Goal: Task Accomplishment & Management: Use online tool/utility

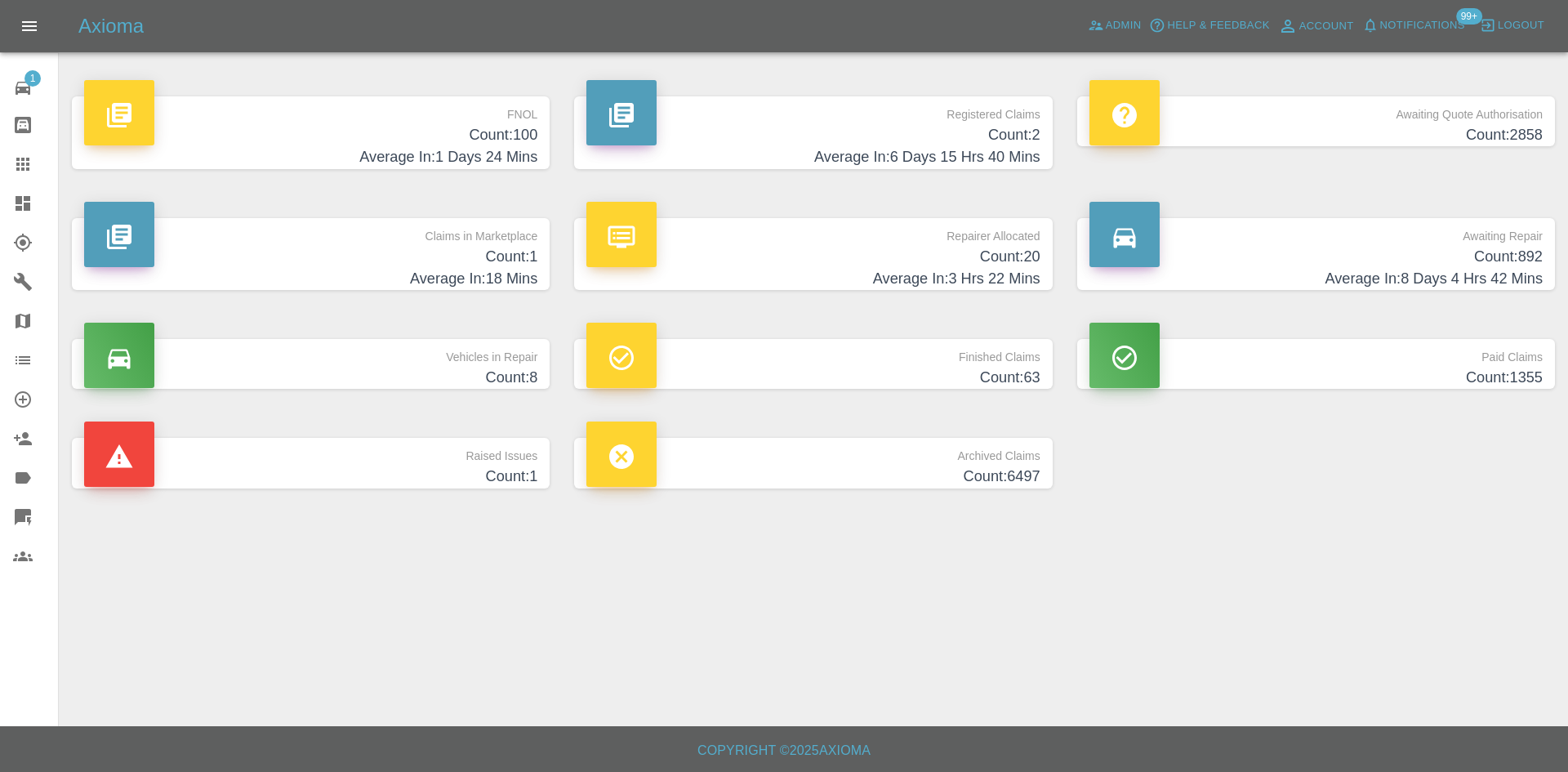
click at [832, 241] on p "Repairer Allocated" at bounding box center [813, 232] width 453 height 28
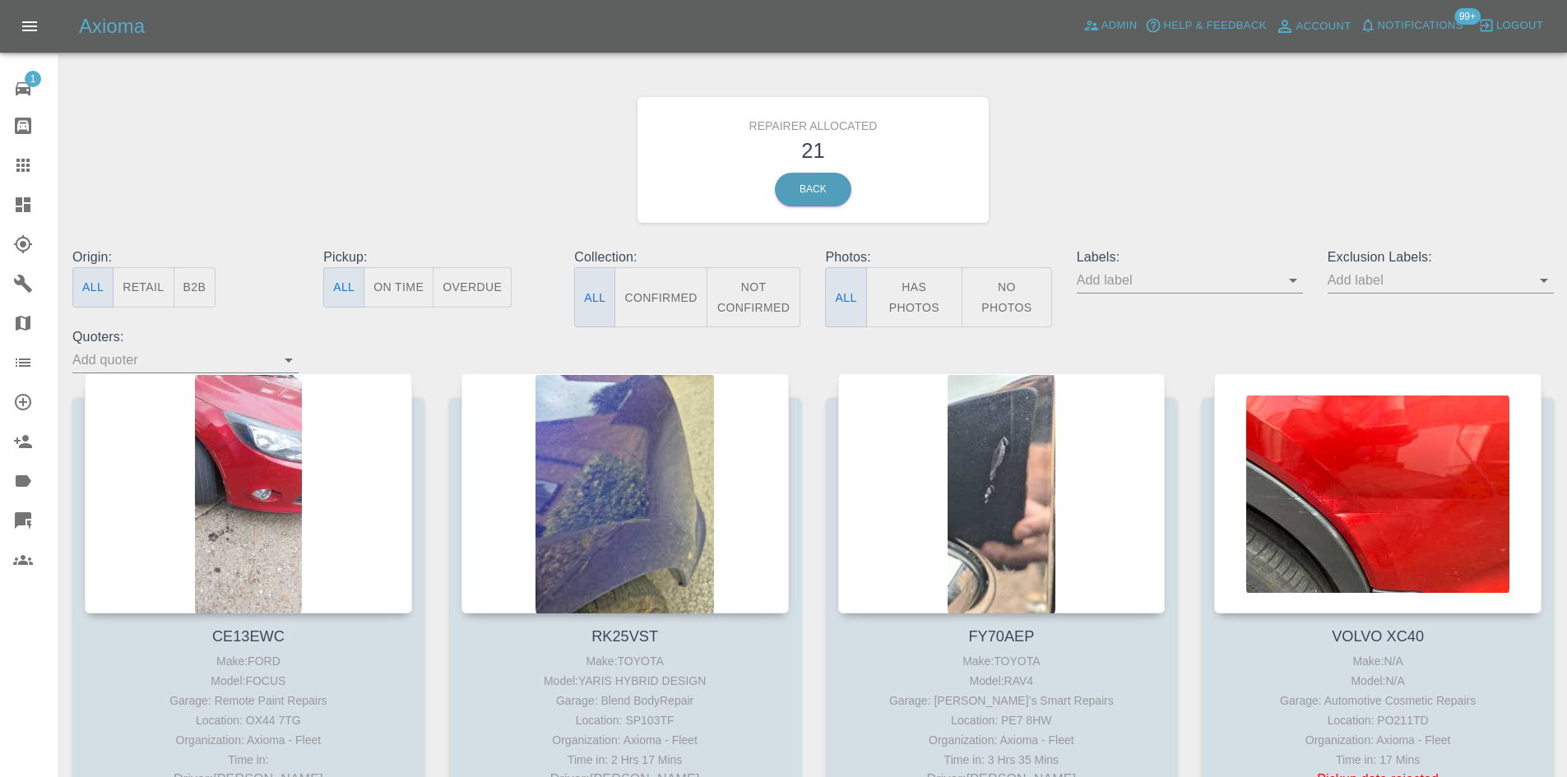
click at [202, 291] on button "B2B" at bounding box center [195, 287] width 43 height 40
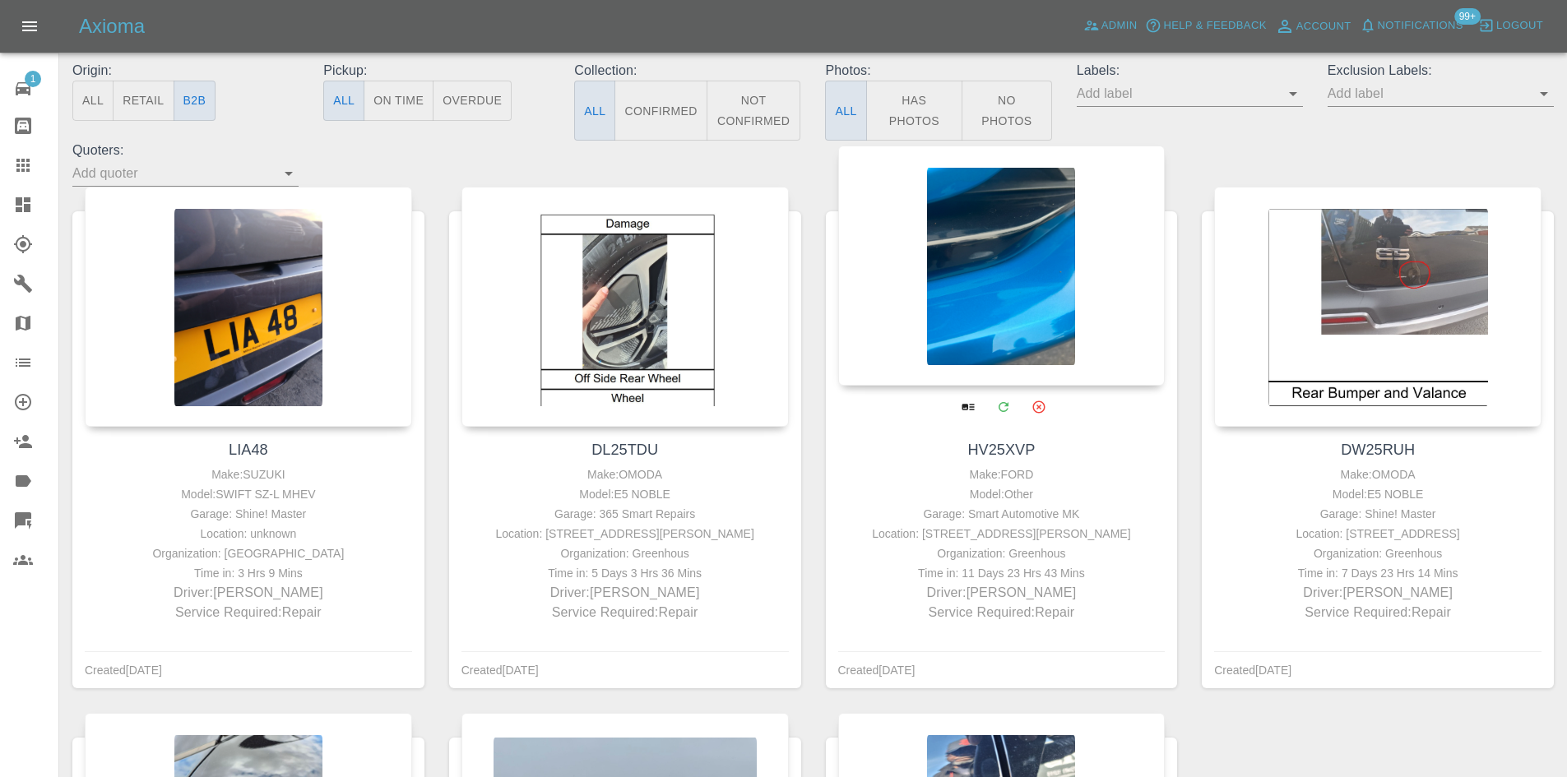
scroll to position [185, 0]
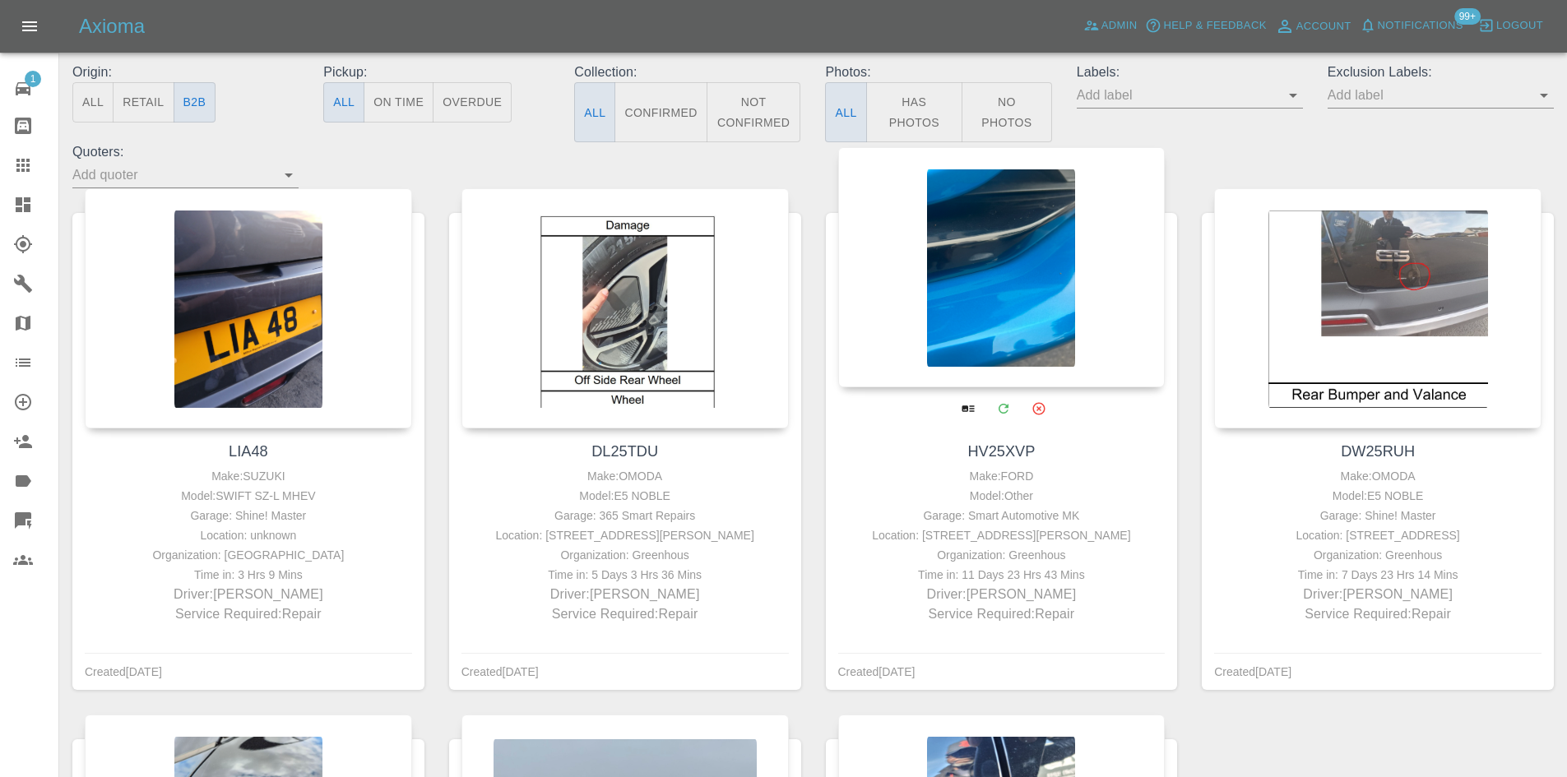
click at [981, 237] on div at bounding box center [1001, 267] width 327 height 240
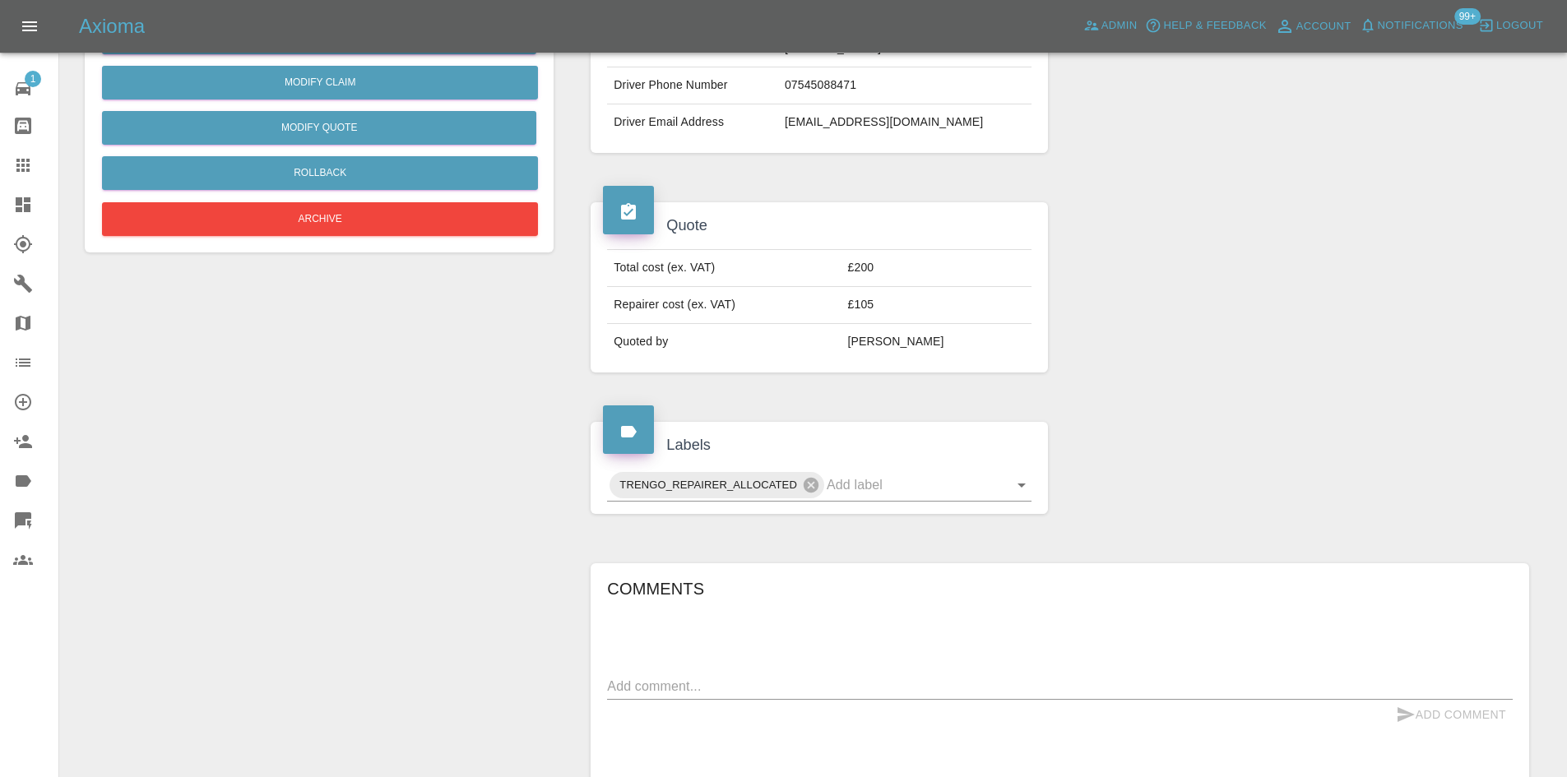
scroll to position [740, 0]
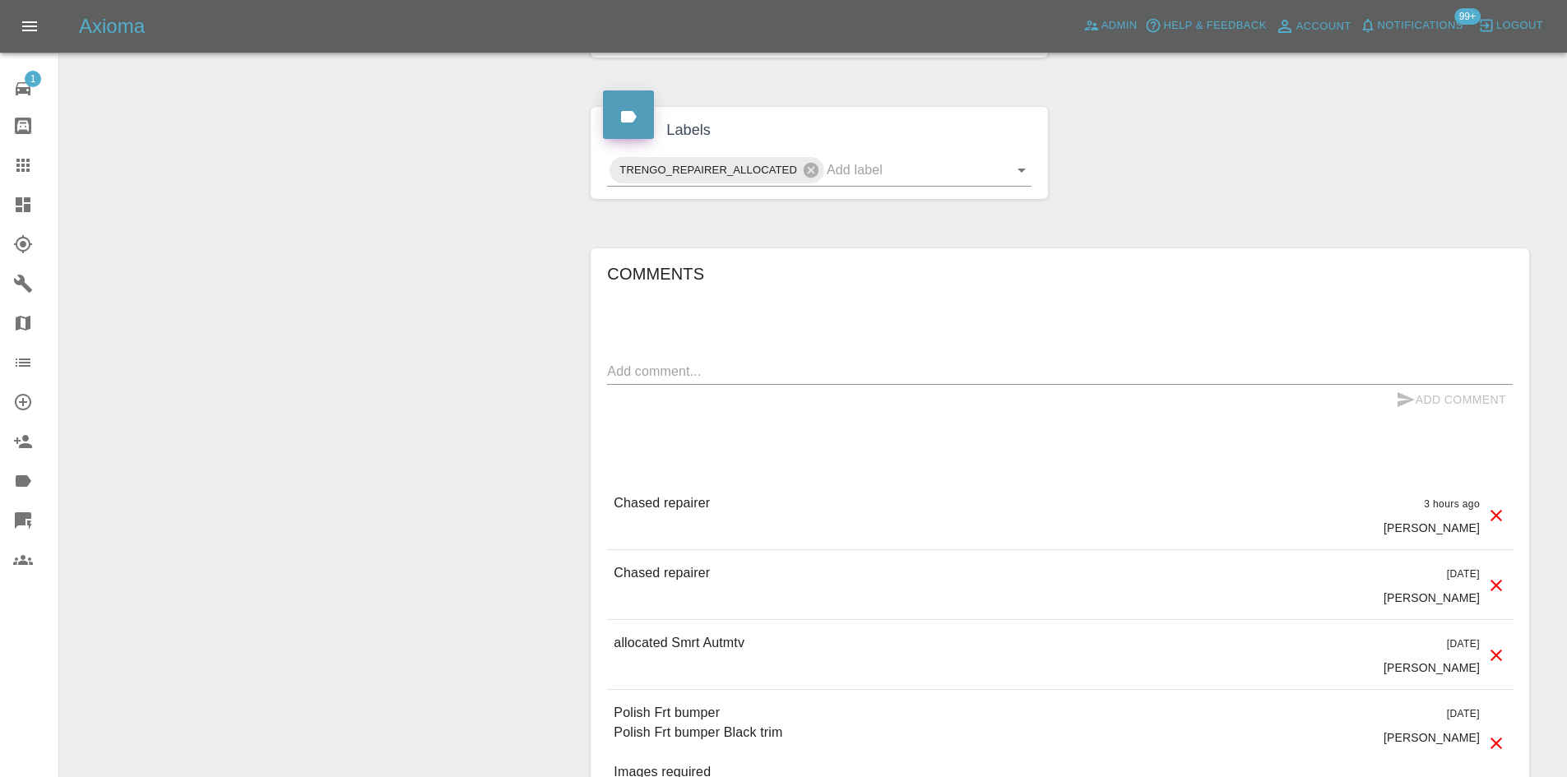
click at [715, 383] on div "x" at bounding box center [1060, 372] width 906 height 26
paste textarea "Booked for [PERSON_NAME], AM [DATE]"
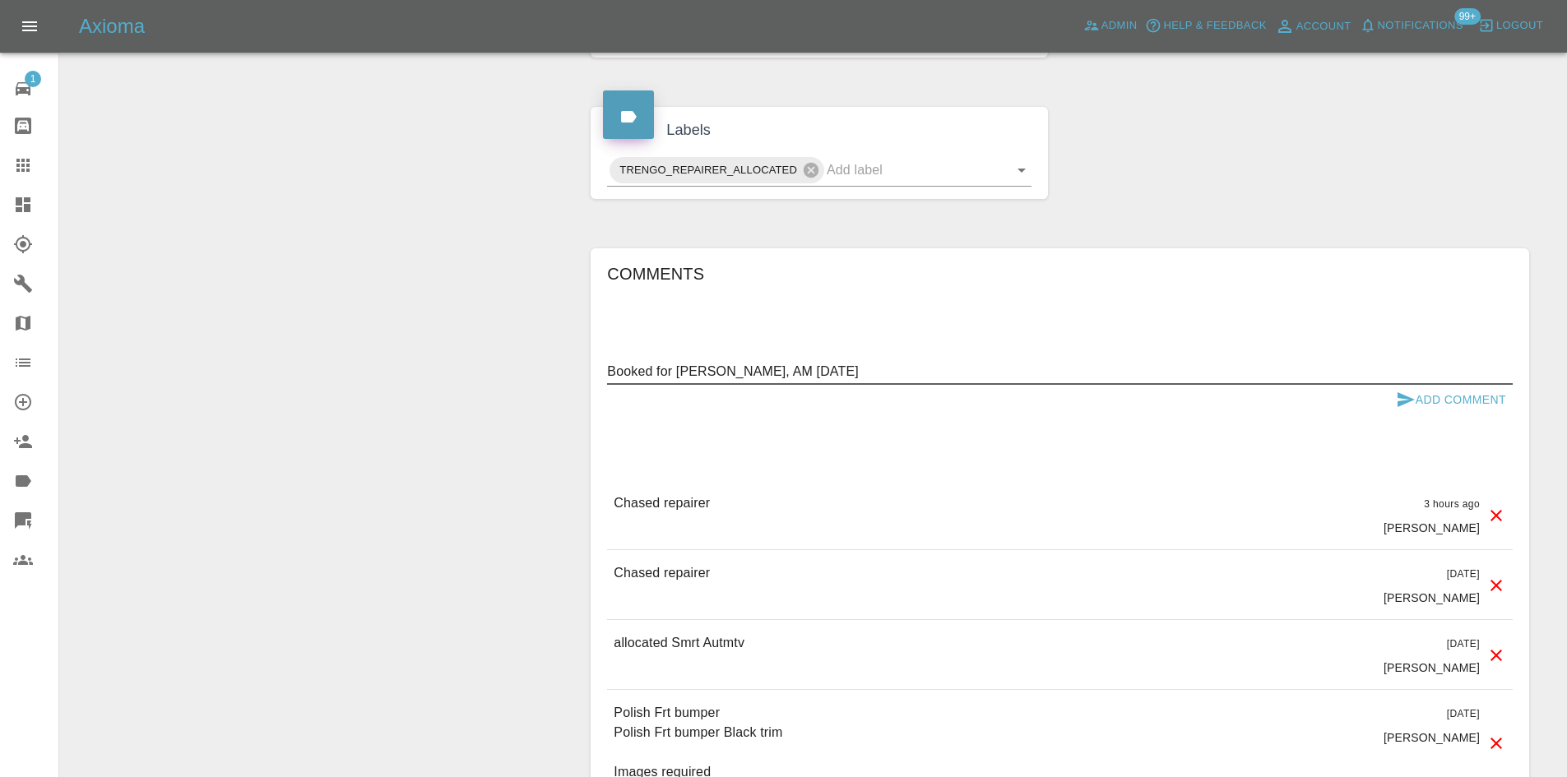
type textarea "Booked for [PERSON_NAME], AM [DATE]"
click at [1425, 397] on button "Add Comment" at bounding box center [1450, 400] width 123 height 30
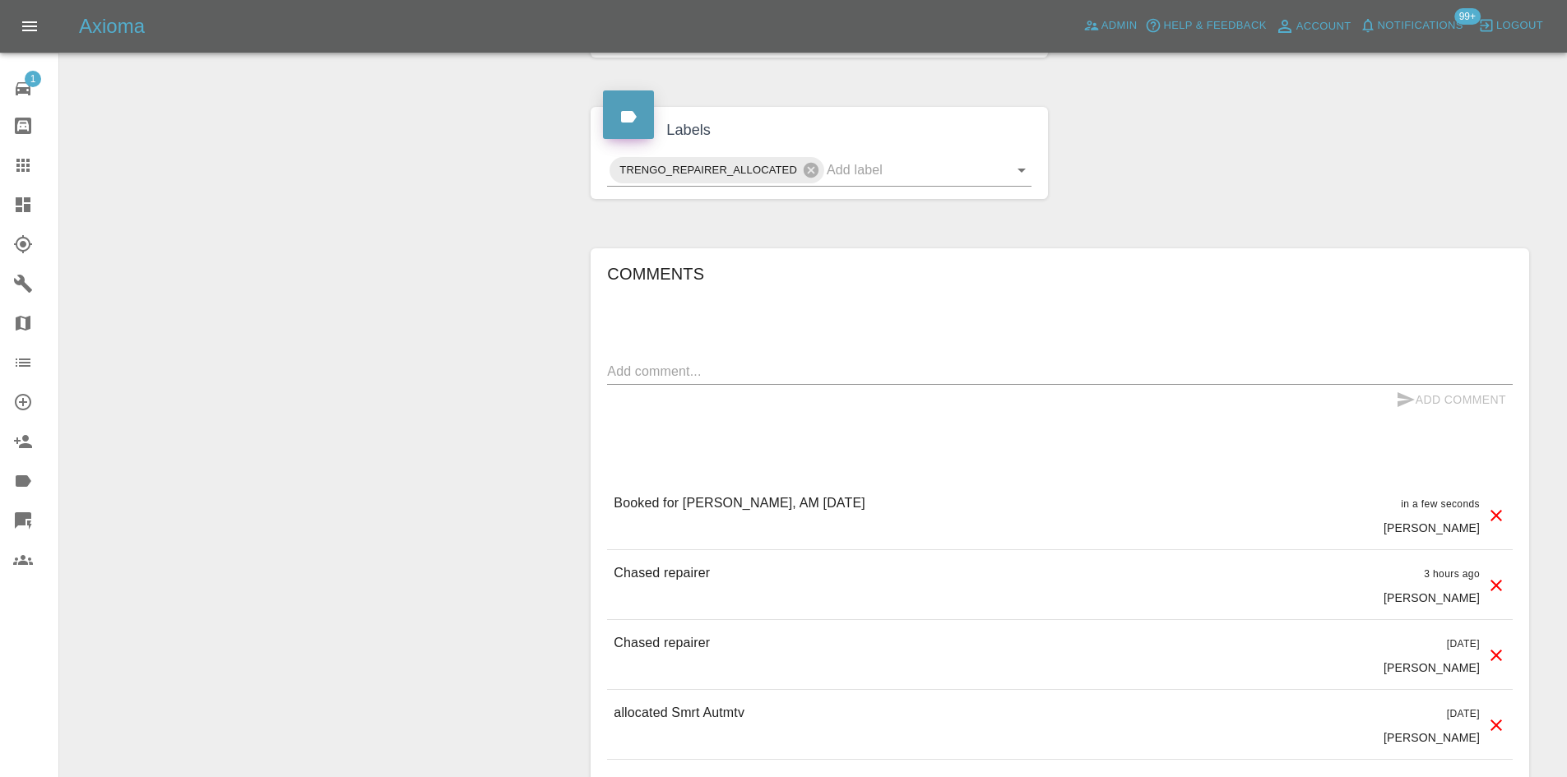
click at [16, 199] on icon at bounding box center [23, 204] width 15 height 15
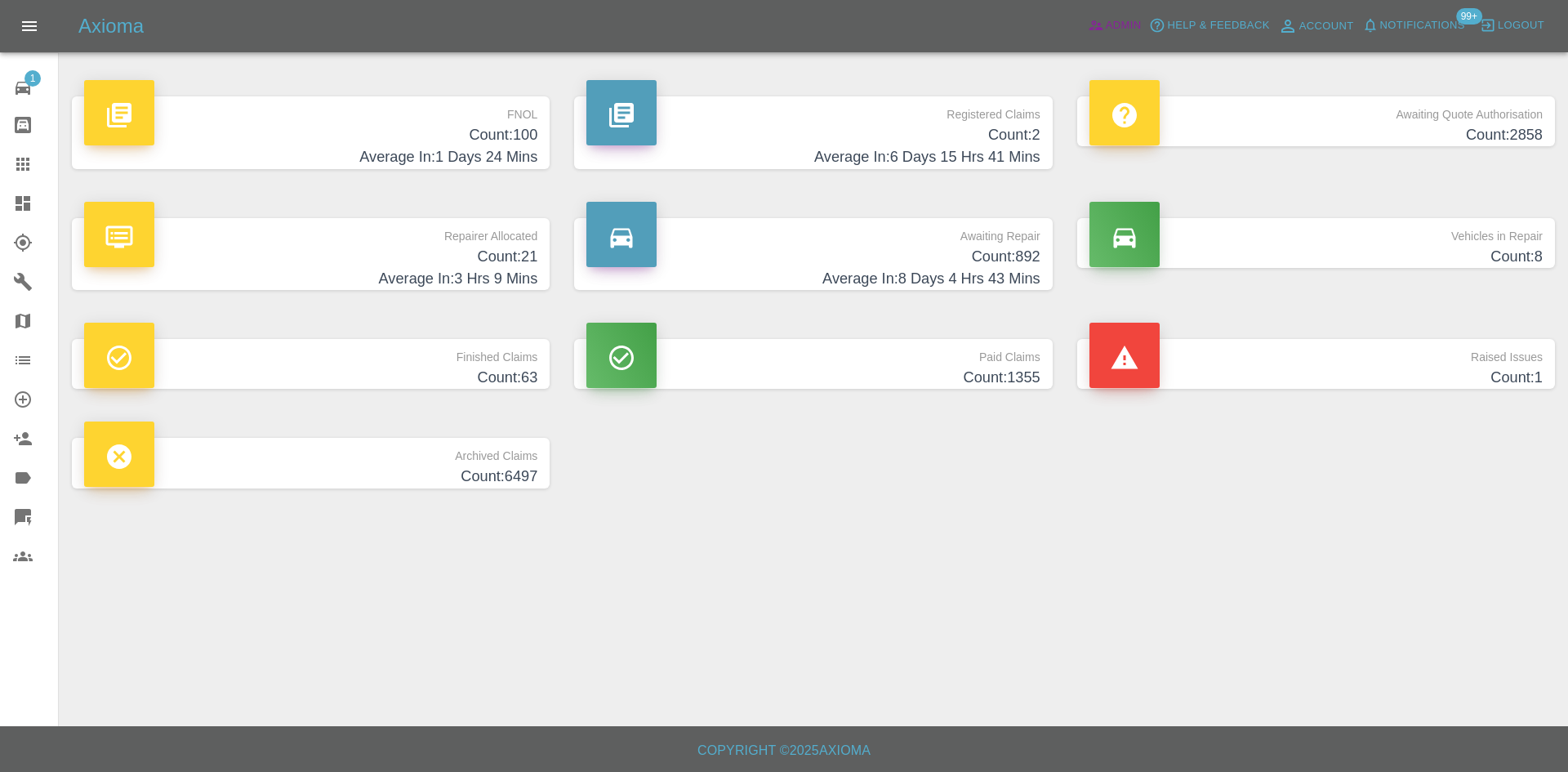
click at [1131, 24] on span "Admin" at bounding box center [1124, 25] width 36 height 19
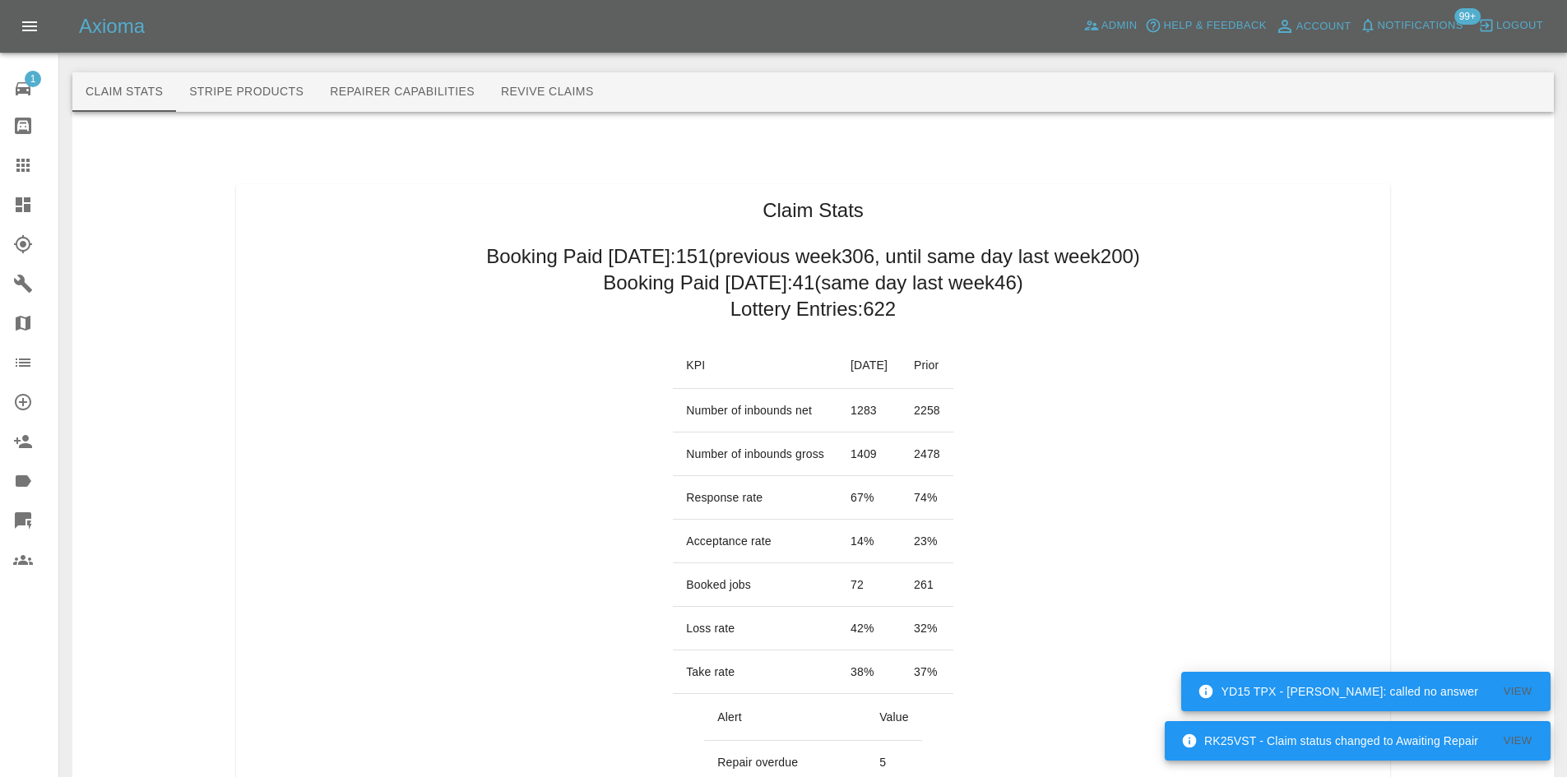
click at [10, 211] on link "Dashboard" at bounding box center [29, 204] width 58 height 39
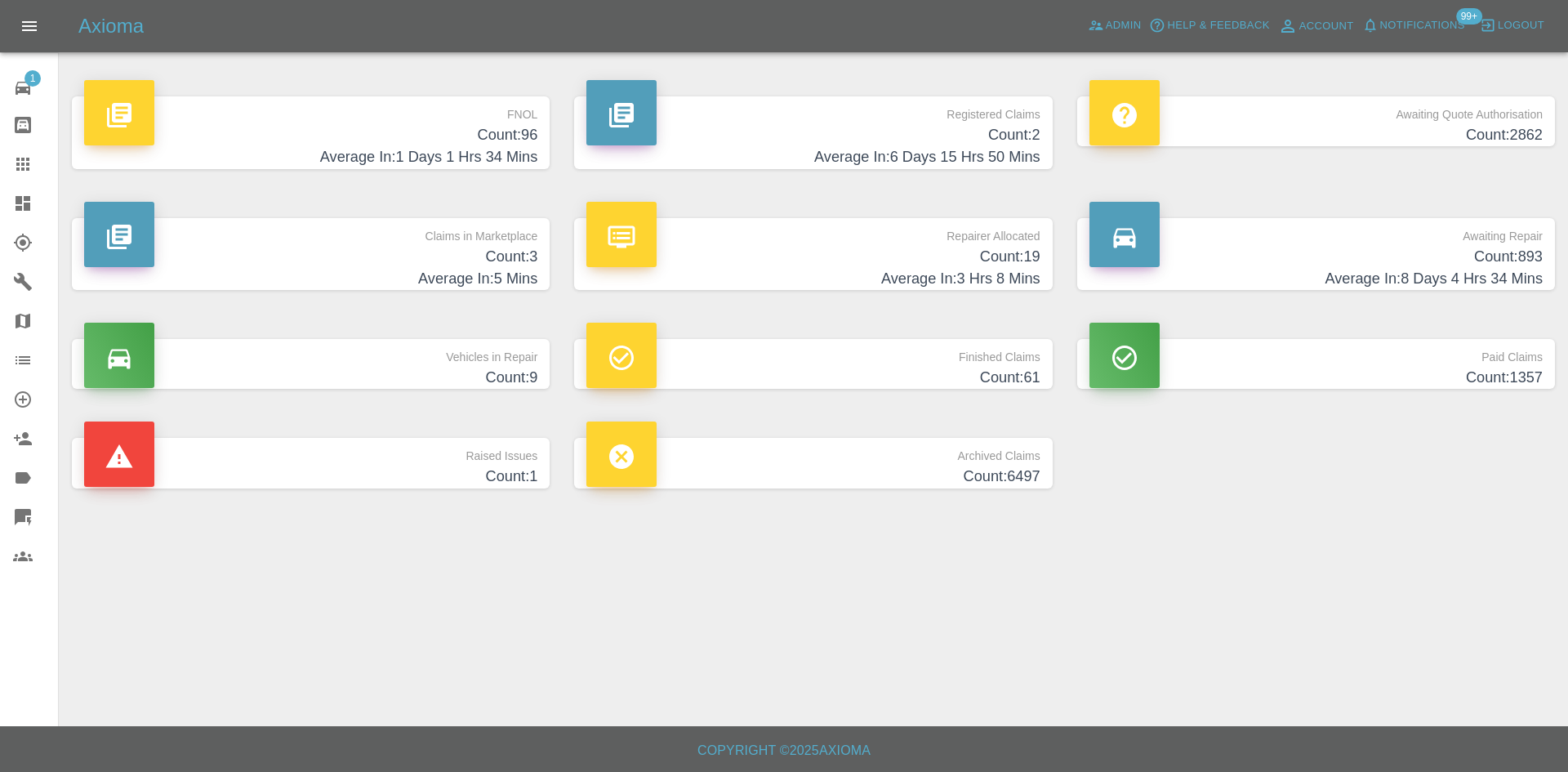
click at [38, 205] on div at bounding box center [36, 204] width 46 height 20
click at [1099, 16] on link "Admin" at bounding box center [1114, 25] width 63 height 25
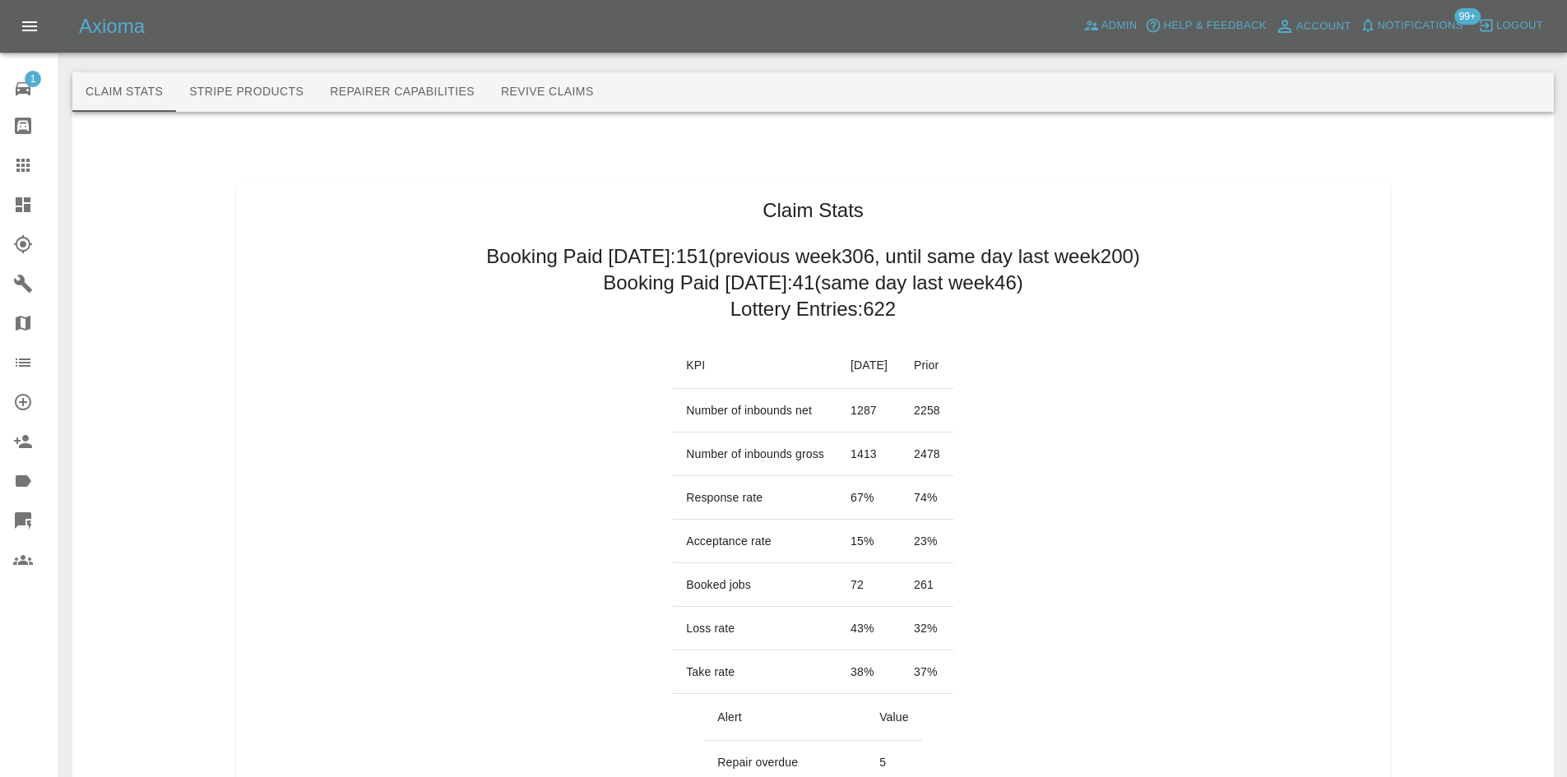
click at [20, 208] on icon at bounding box center [23, 204] width 15 height 15
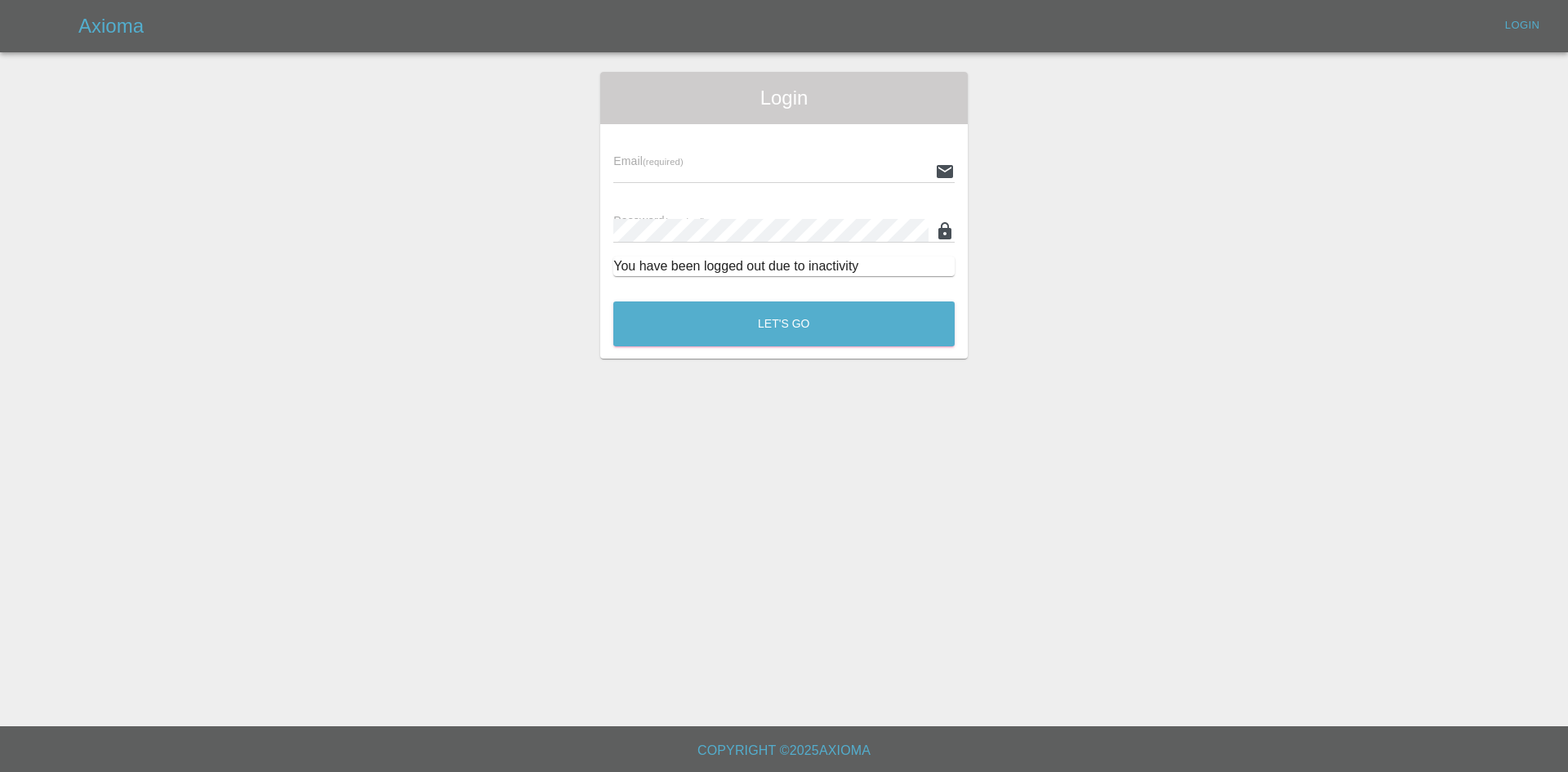
type input "[PERSON_NAME][EMAIL_ADDRESS][PERSON_NAME][DOMAIN_NAME]"
click at [661, 313] on button "Let's Go" at bounding box center [784, 323] width 342 height 45
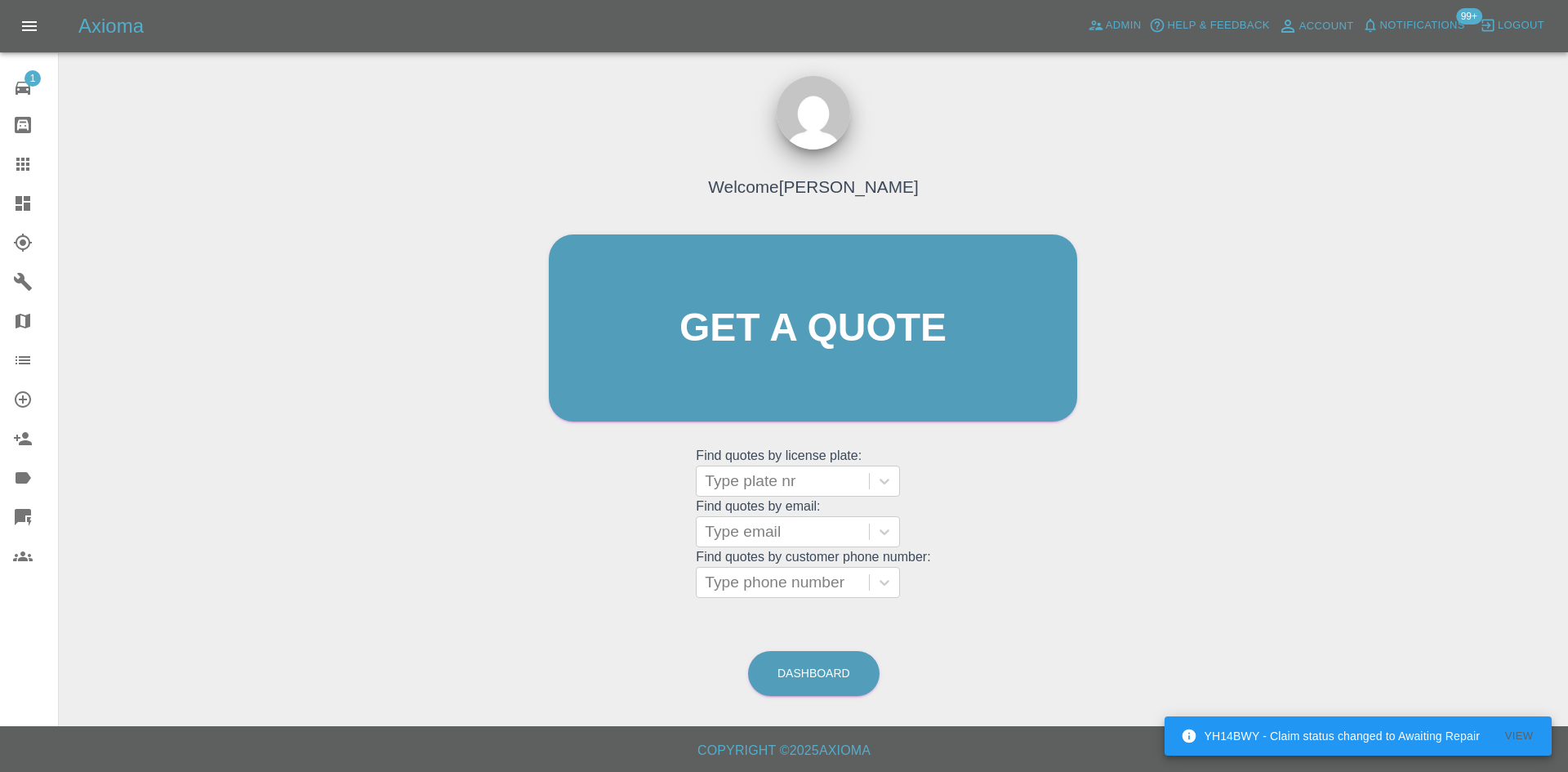
click at [7, 200] on link "Dashboard" at bounding box center [29, 203] width 58 height 39
